Goal: Find specific page/section: Find specific page/section

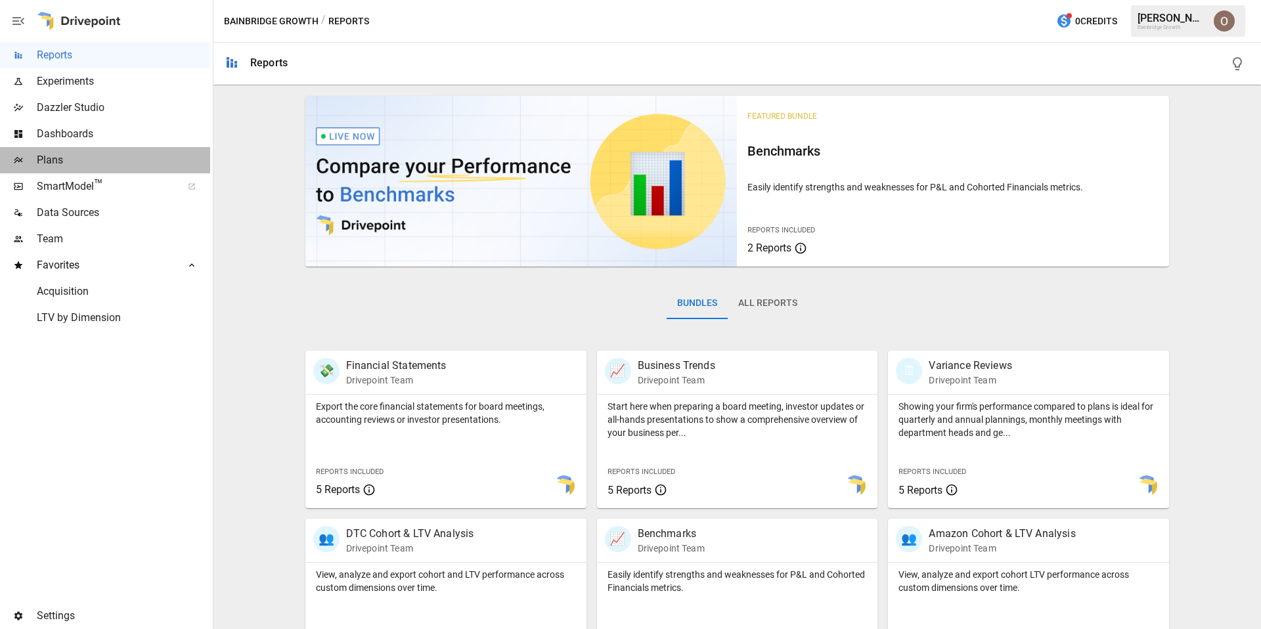
click at [53, 159] on span "Plans" at bounding box center [123, 160] width 173 height 16
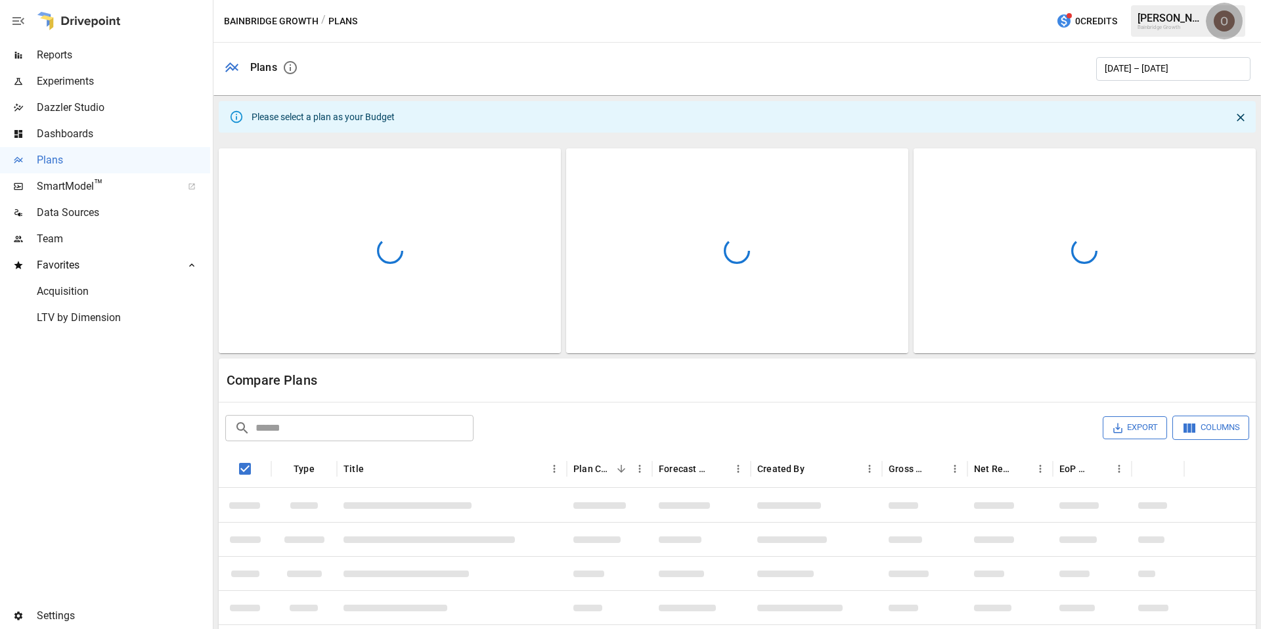
click at [1211, 17] on button "button" at bounding box center [1224, 21] width 37 height 37
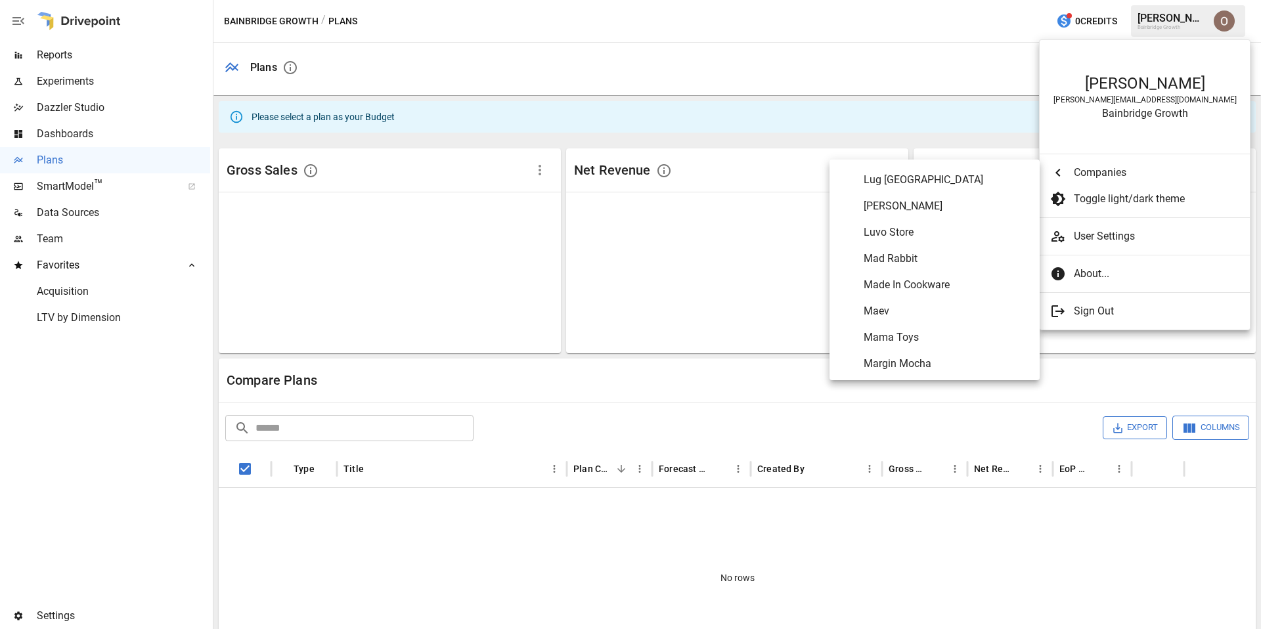
scroll to position [4426, 0]
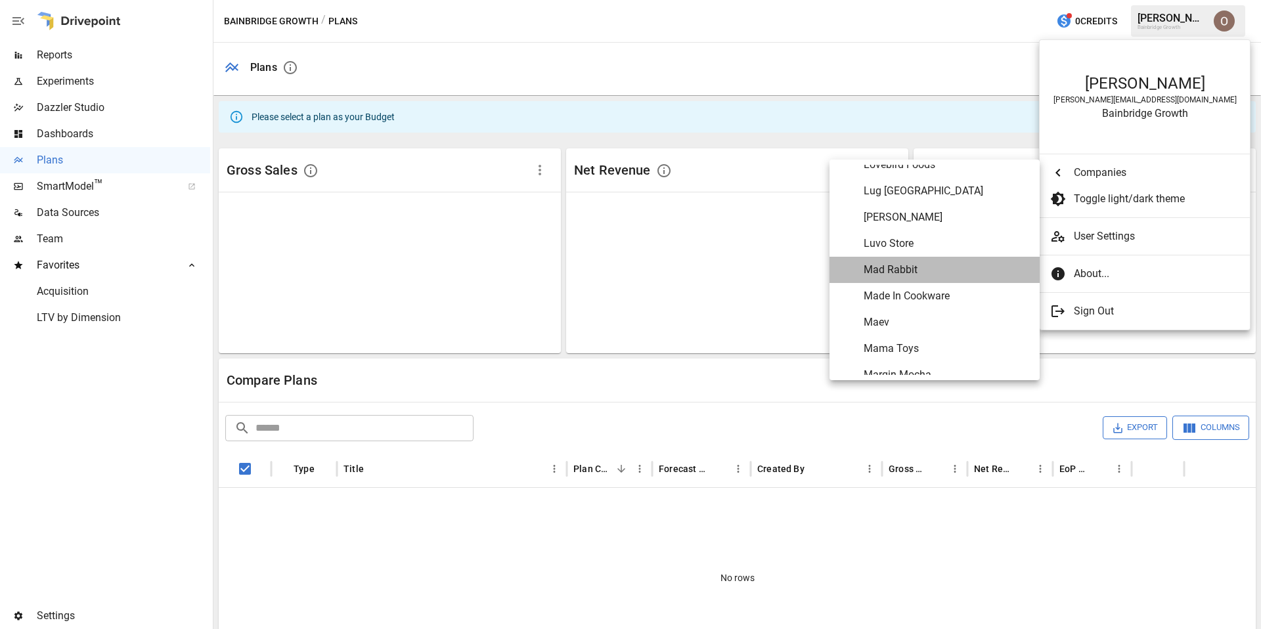
click at [885, 265] on span "Mad Rabbit" at bounding box center [946, 270] width 165 height 16
